Goal: Entertainment & Leisure: Consume media (video, audio)

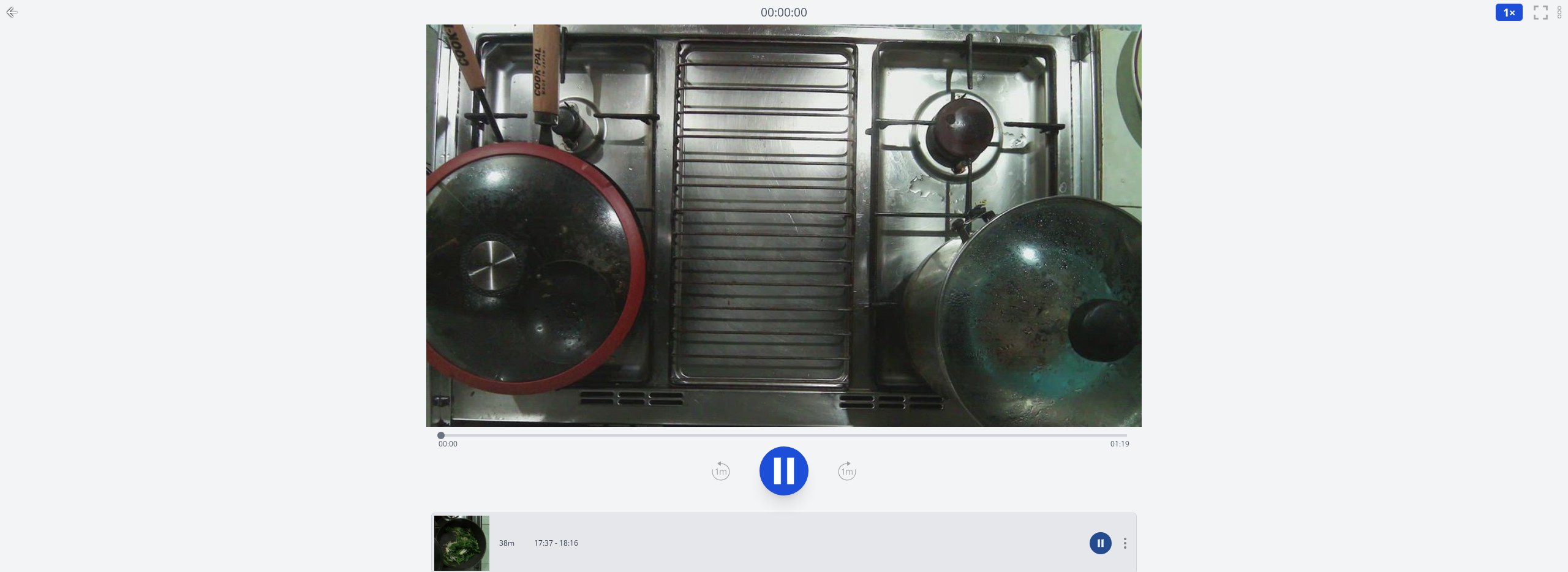
click at [1559, 17] on circle at bounding box center [1560, 17] width 2 height 2
click at [1242, 86] on div "Discard Recording? You will not be able to recover this once discarded. Cancel …" at bounding box center [784, 405] width 1568 height 810
click at [805, 223] on video at bounding box center [783, 226] width 715 height 402
click at [773, 472] on icon at bounding box center [783, 470] width 34 height 34
click at [1084, 105] on video at bounding box center [783, 226] width 715 height 402
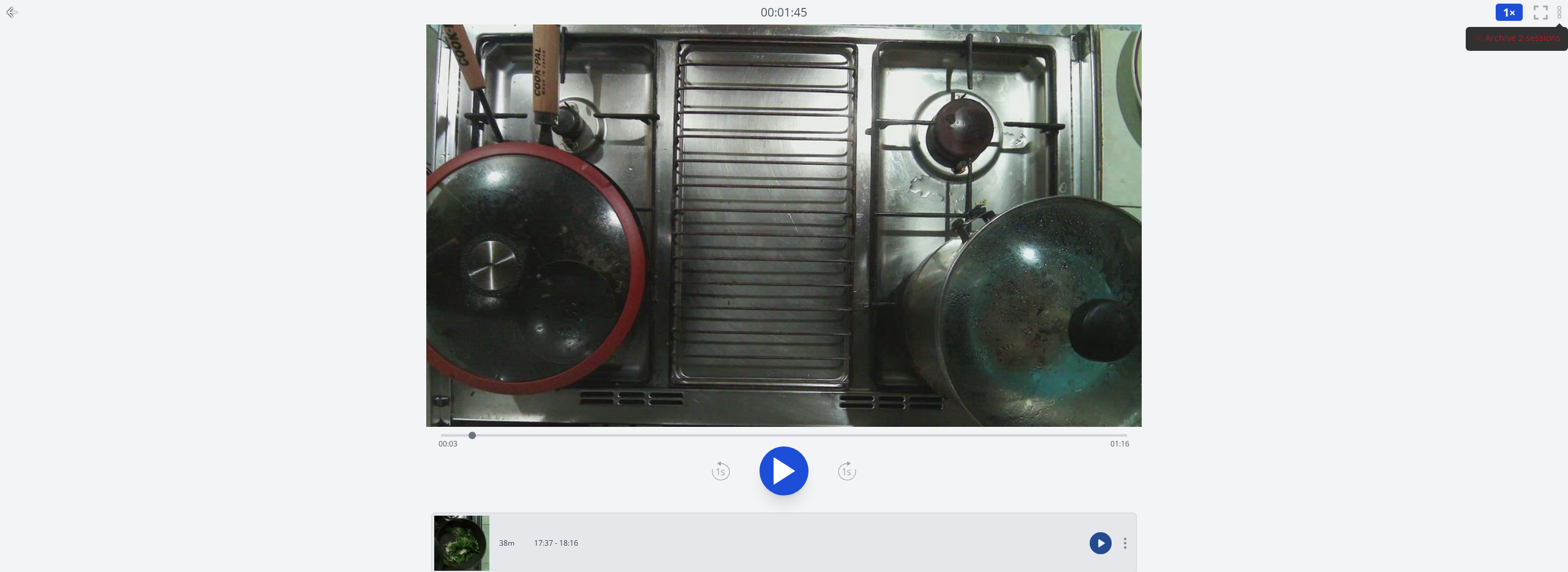
click at [770, 474] on icon at bounding box center [783, 470] width 34 height 34
click at [535, 434] on div "Time elapsed: 00:05 Time remaining: 01:14" at bounding box center [784, 444] width 691 height 20
click at [778, 475] on icon at bounding box center [777, 470] width 7 height 27
click at [528, 433] on div "Time elapsed: 00:12 Time remaining: 01:07" at bounding box center [784, 434] width 686 height 15
click at [503, 436] on div "Time elapsed: 00:09 Time remaining: 01:10" at bounding box center [784, 444] width 691 height 20
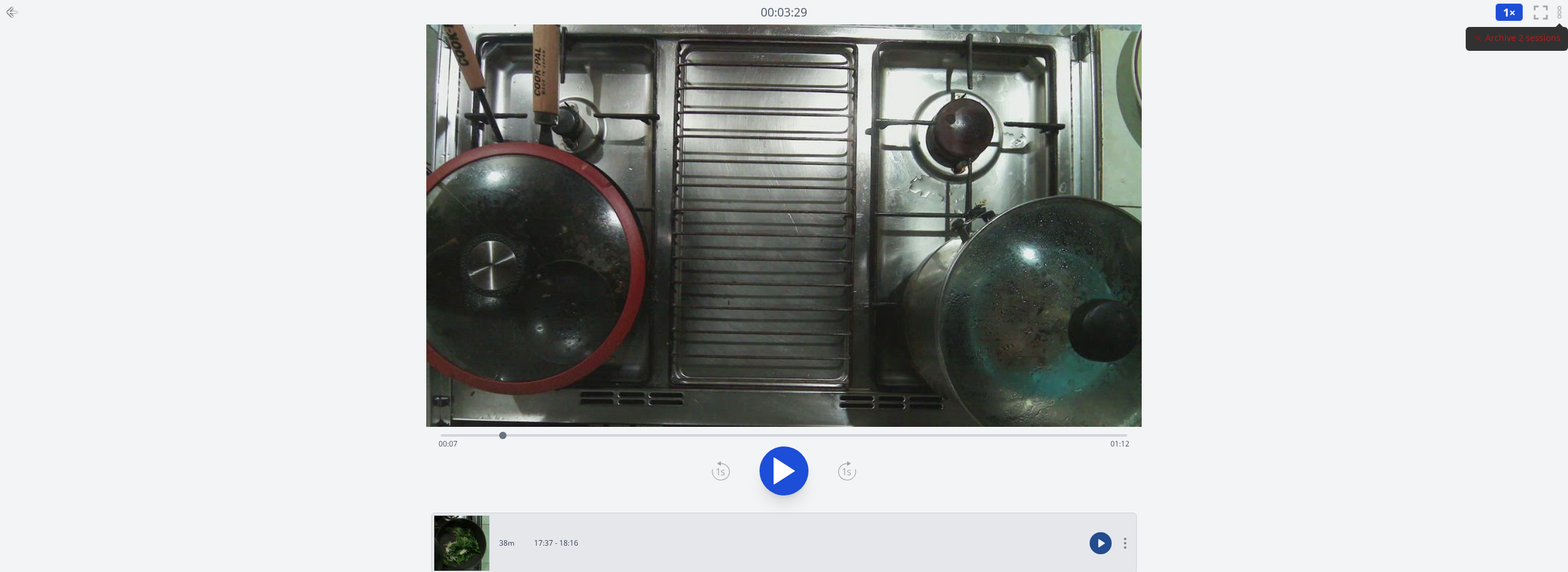
click at [529, 434] on div "Time elapsed: 00:07 Time remaining: 01:12" at bounding box center [784, 444] width 691 height 20
drag, startPoint x: 531, startPoint y: 435, endPoint x: 522, endPoint y: 436, distance: 9.1
click at [522, 436] on div at bounding box center [522, 435] width 7 height 7
drag, startPoint x: 518, startPoint y: 436, endPoint x: 549, endPoint y: 435, distance: 31.0
click at [549, 435] on div at bounding box center [549, 435] width 7 height 7
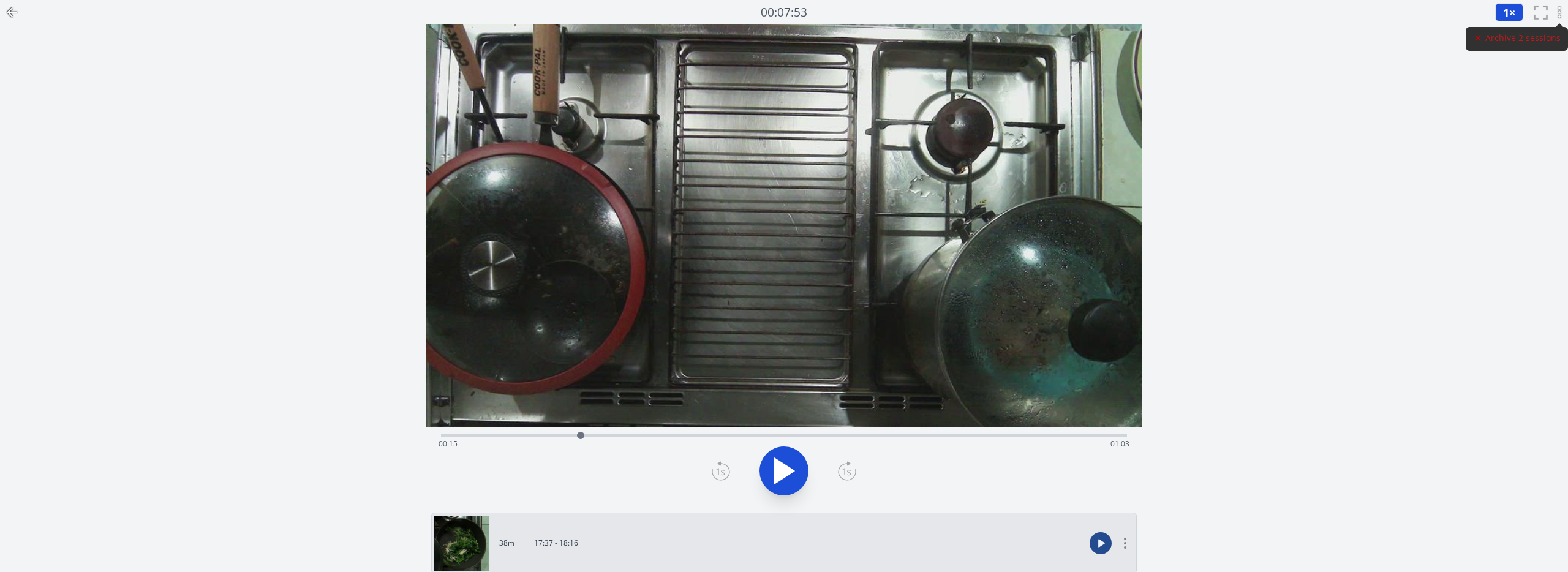
drag, startPoint x: 548, startPoint y: 436, endPoint x: 581, endPoint y: 435, distance: 33.0
click at [581, 435] on div at bounding box center [581, 435] width 7 height 7
drag, startPoint x: 578, startPoint y: 437, endPoint x: 613, endPoint y: 439, distance: 35.1
click at [613, 439] on div at bounding box center [613, 435] width 19 height 19
drag, startPoint x: 612, startPoint y: 434, endPoint x: 775, endPoint y: 431, distance: 163.0
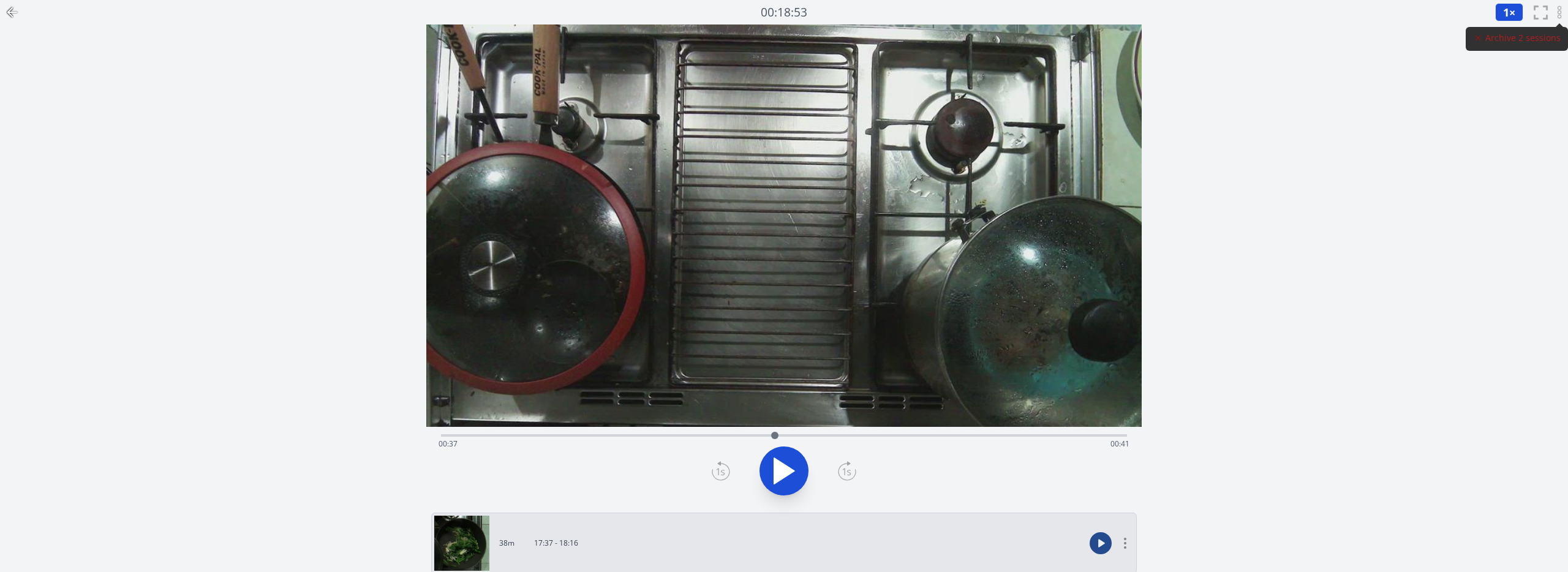
click at [775, 431] on div at bounding box center [775, 435] width 7 height 7
